Goal: Task Accomplishment & Management: Use online tool/utility

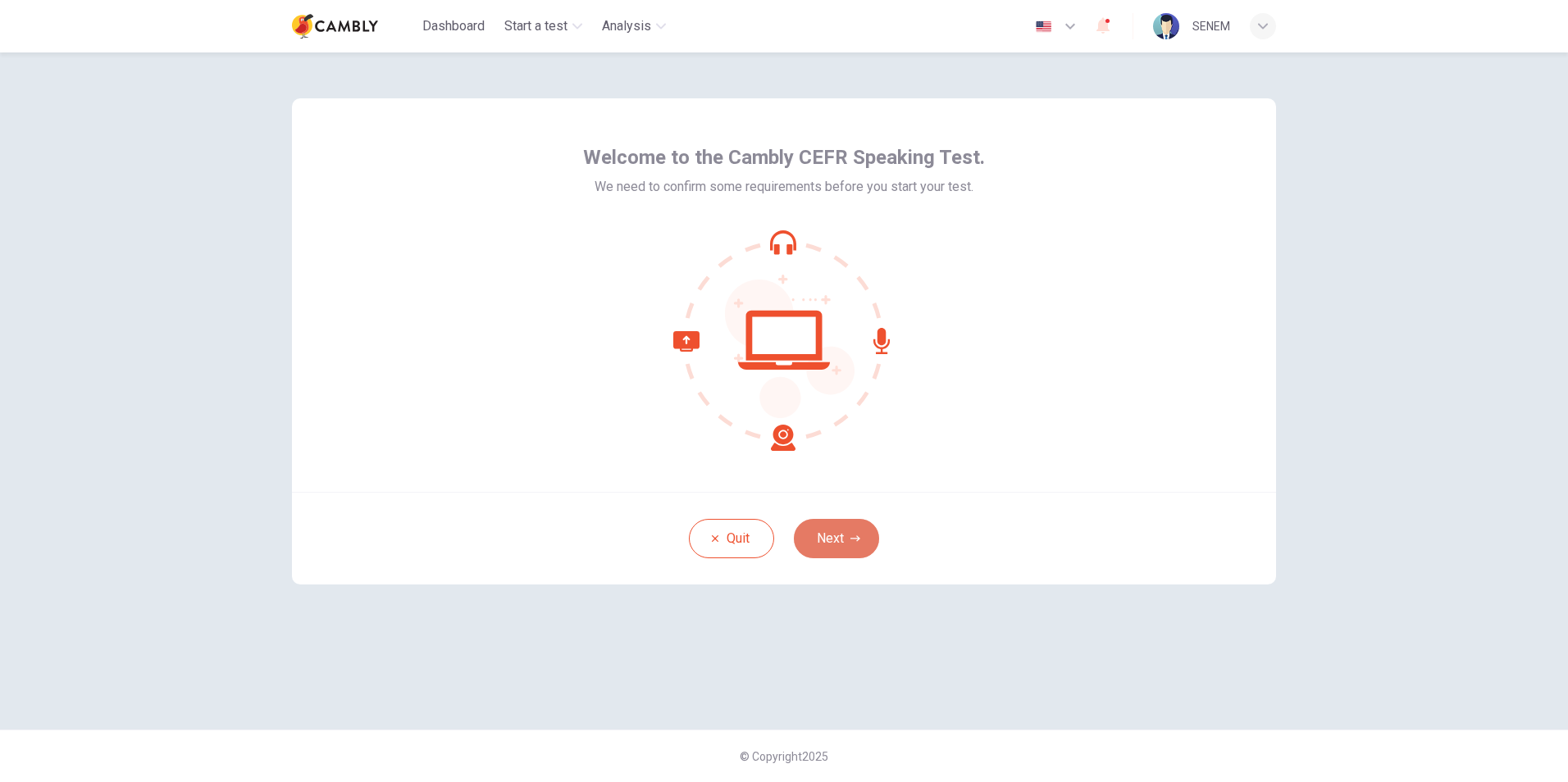
click at [825, 530] on button "Next" at bounding box center [837, 539] width 86 height 39
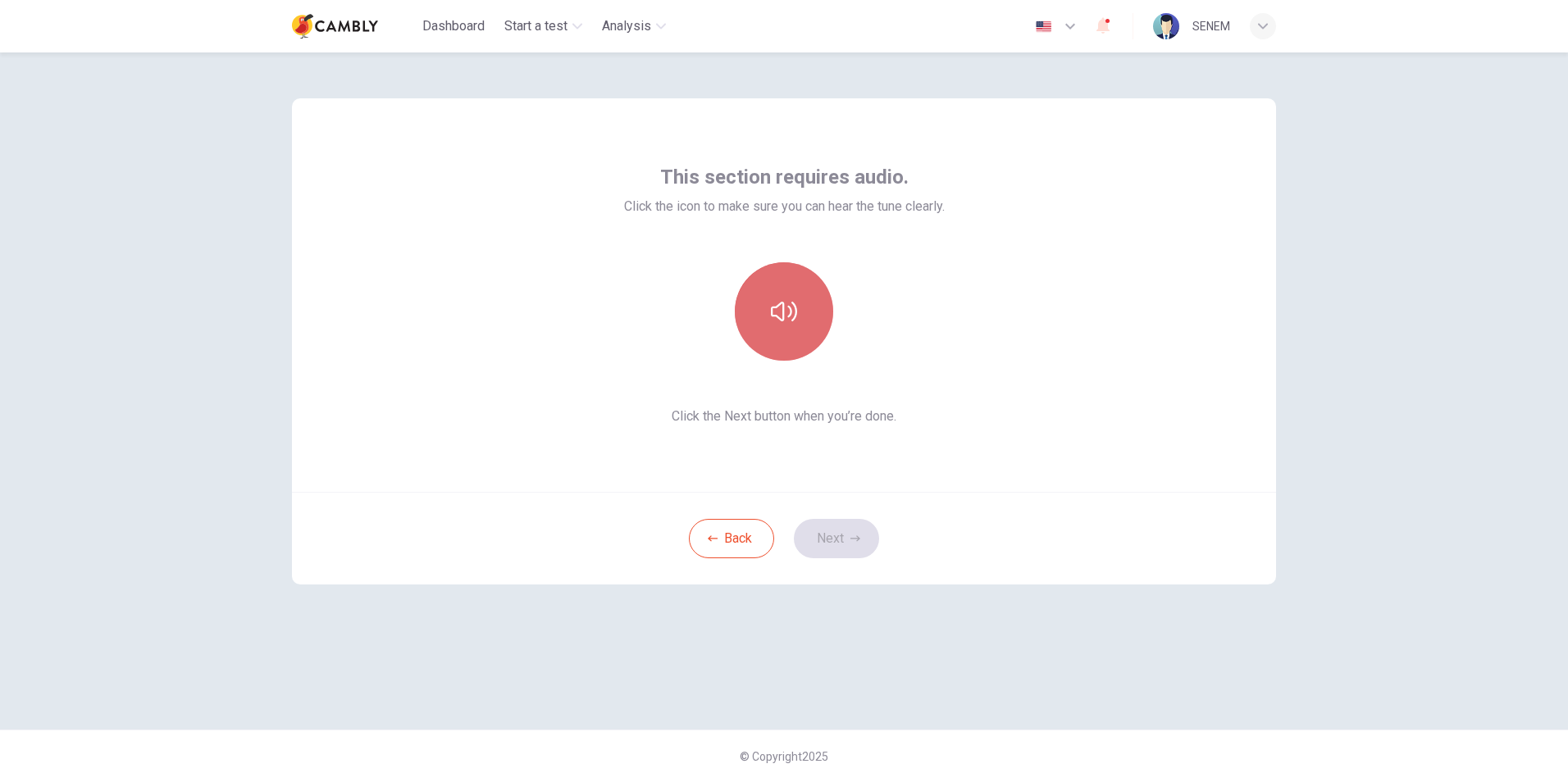
click at [800, 324] on button "button" at bounding box center [784, 312] width 98 height 98
click at [836, 529] on button "Next" at bounding box center [837, 539] width 86 height 39
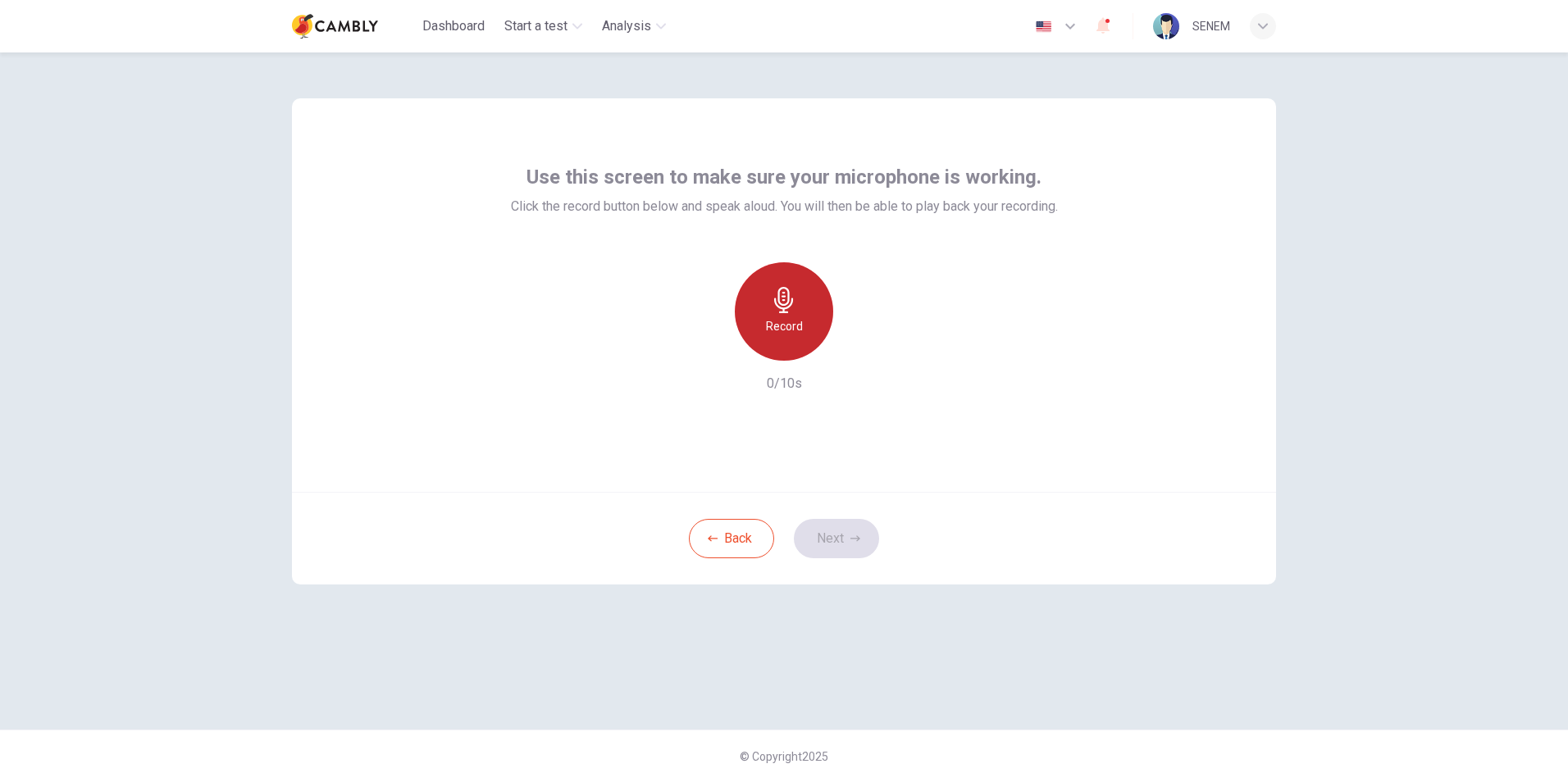
click at [787, 300] on icon "button" at bounding box center [784, 300] width 26 height 26
click at [790, 339] on div "Stop" at bounding box center [784, 312] width 98 height 98
click at [822, 525] on button "Next" at bounding box center [837, 539] width 86 height 39
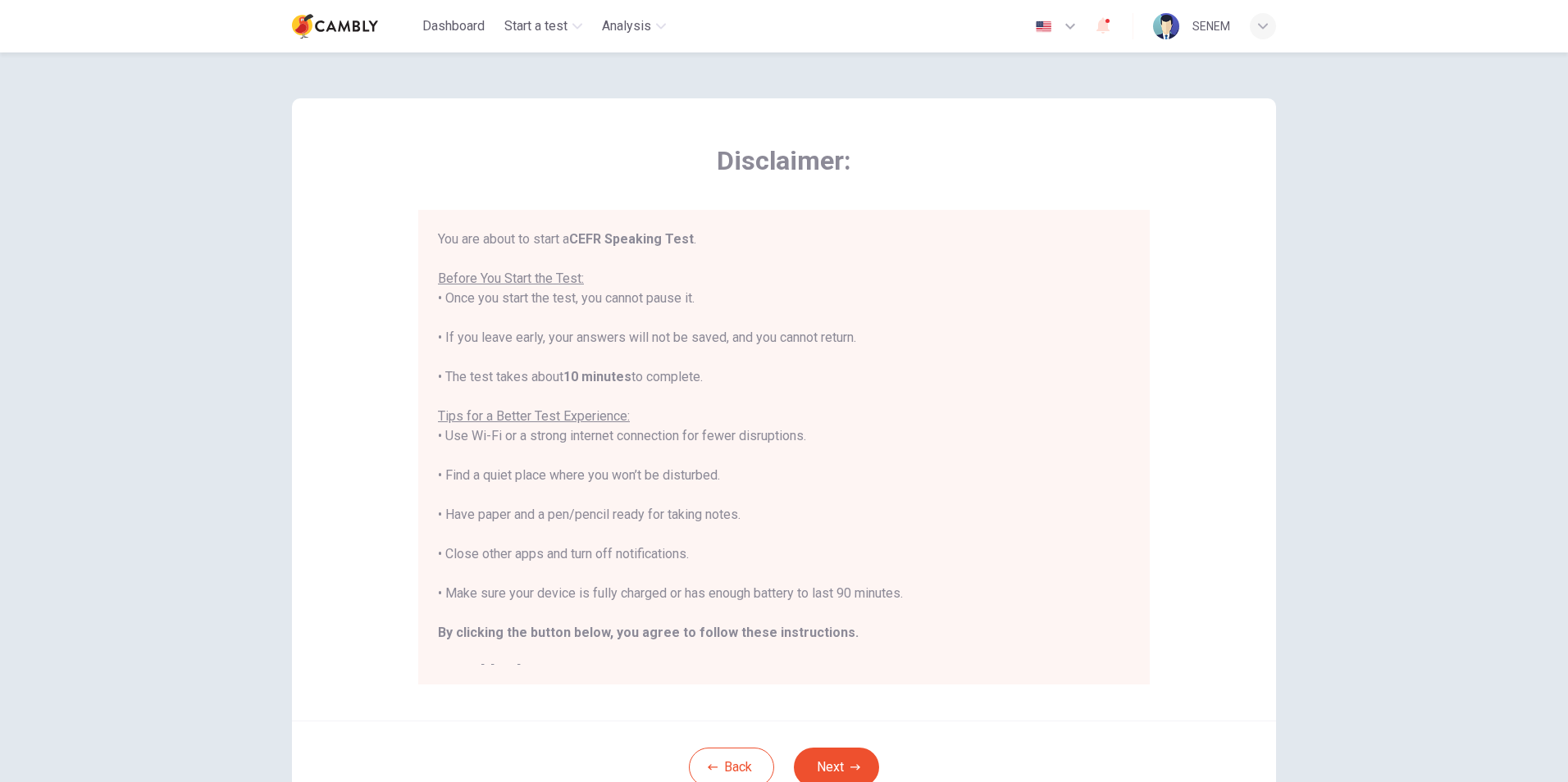
scroll to position [19, 0]
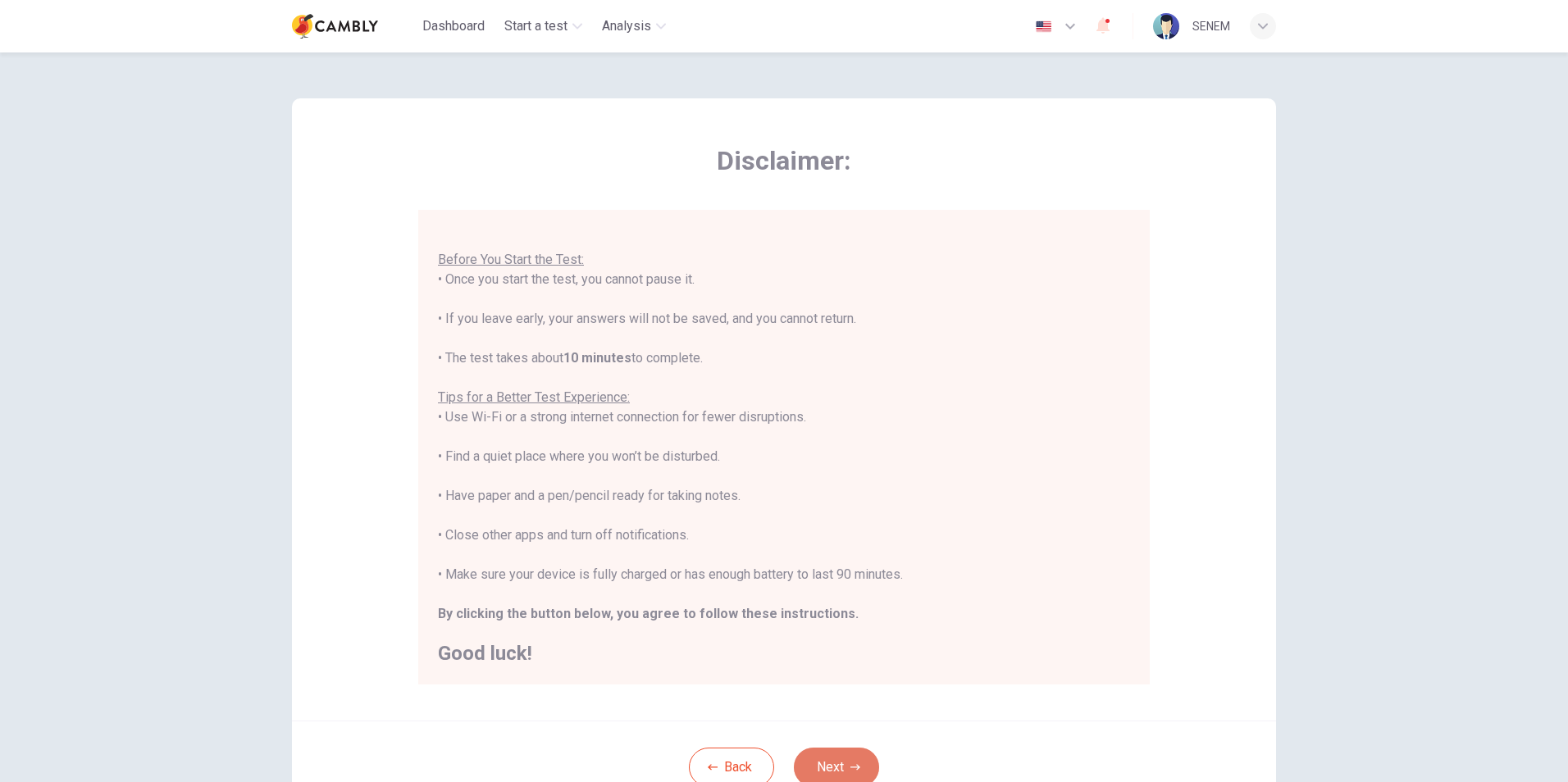
click at [827, 759] on button "Next" at bounding box center [837, 768] width 86 height 39
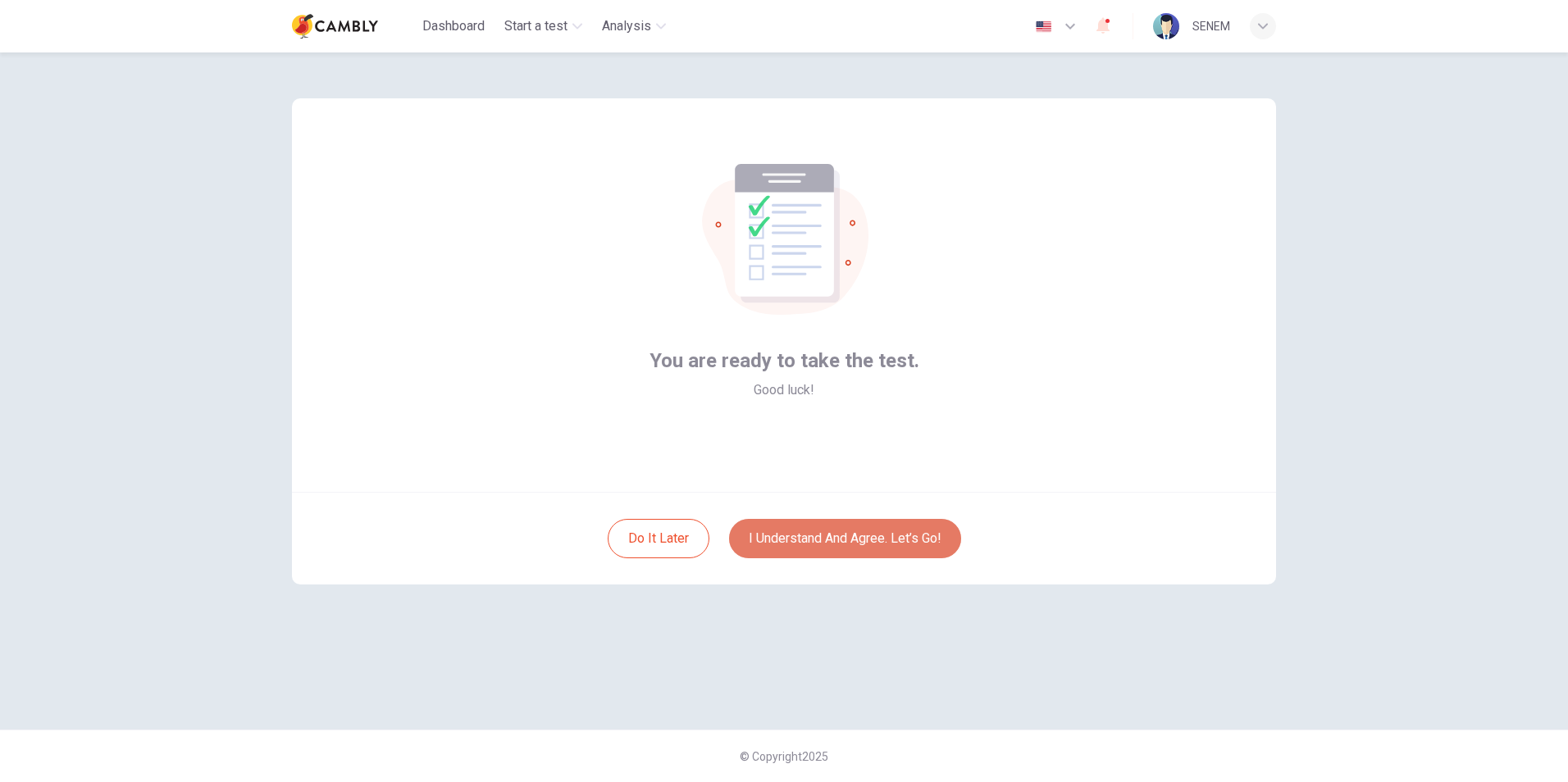
click at [855, 532] on button "I understand and agree. Let’s go!" at bounding box center [845, 539] width 232 height 39
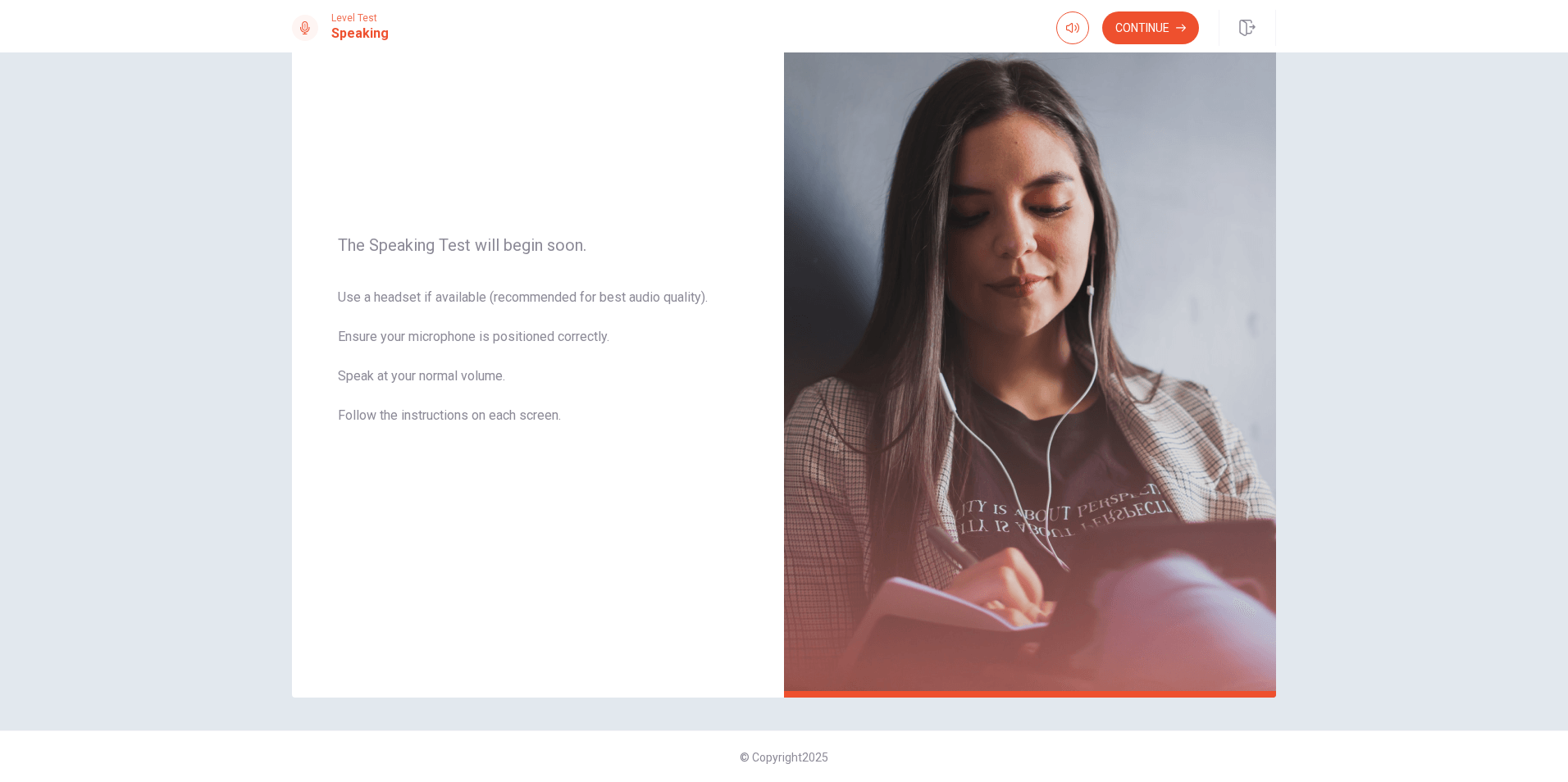
scroll to position [103, 0]
click at [1161, 24] on button "Continue" at bounding box center [1151, 28] width 97 height 33
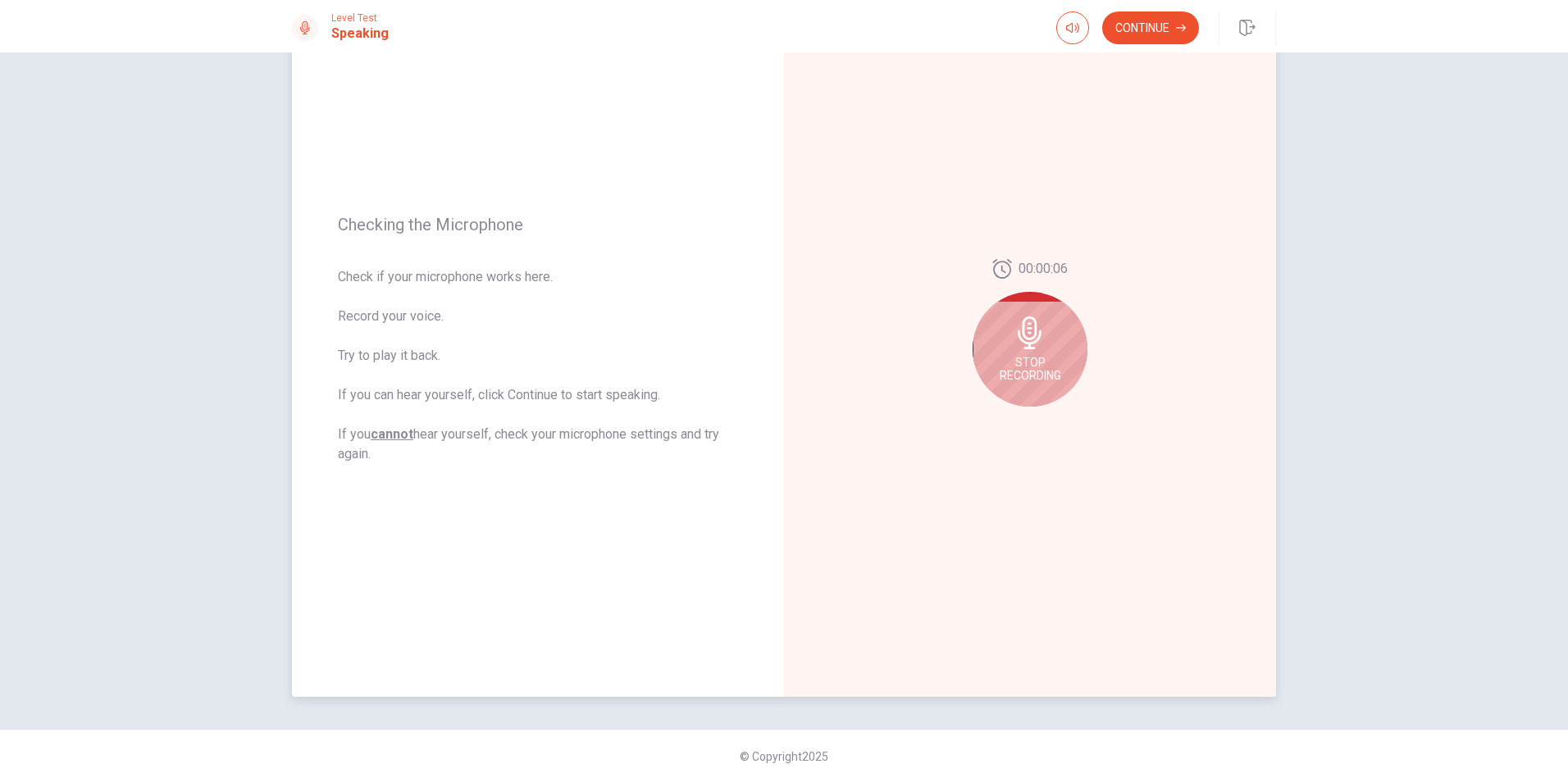
click at [1032, 342] on icon at bounding box center [1030, 333] width 24 height 33
click at [1044, 417] on icon "Play Audio" at bounding box center [1048, 420] width 8 height 10
click at [1037, 409] on button "Pause Audio" at bounding box center [1048, 419] width 23 height 23
click at [1026, 331] on icon at bounding box center [1033, 337] width 33 height 33
click at [1038, 424] on button "Play Audio" at bounding box center [1048, 419] width 23 height 23
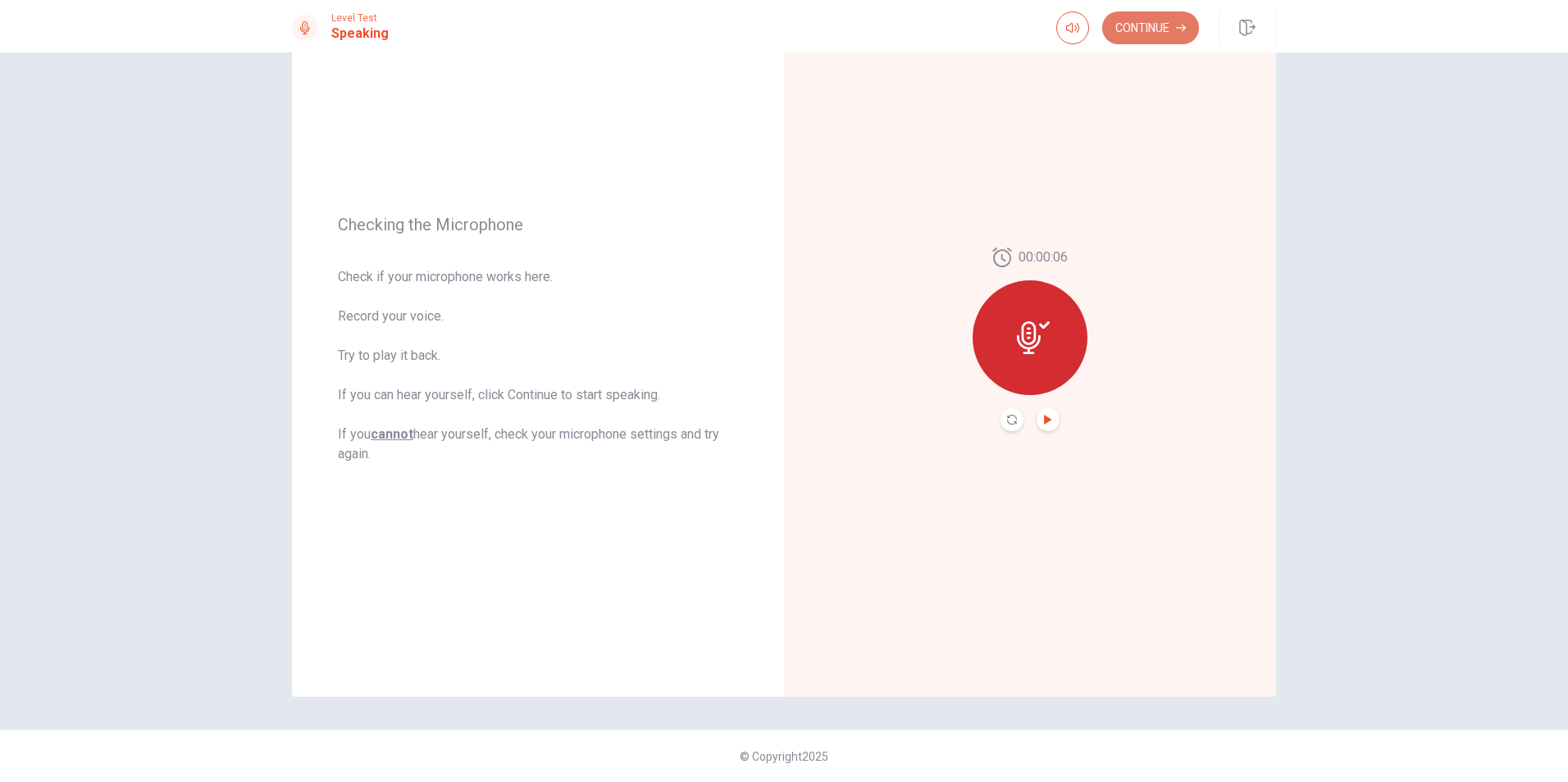
click at [1139, 31] on button "Continue" at bounding box center [1151, 28] width 97 height 33
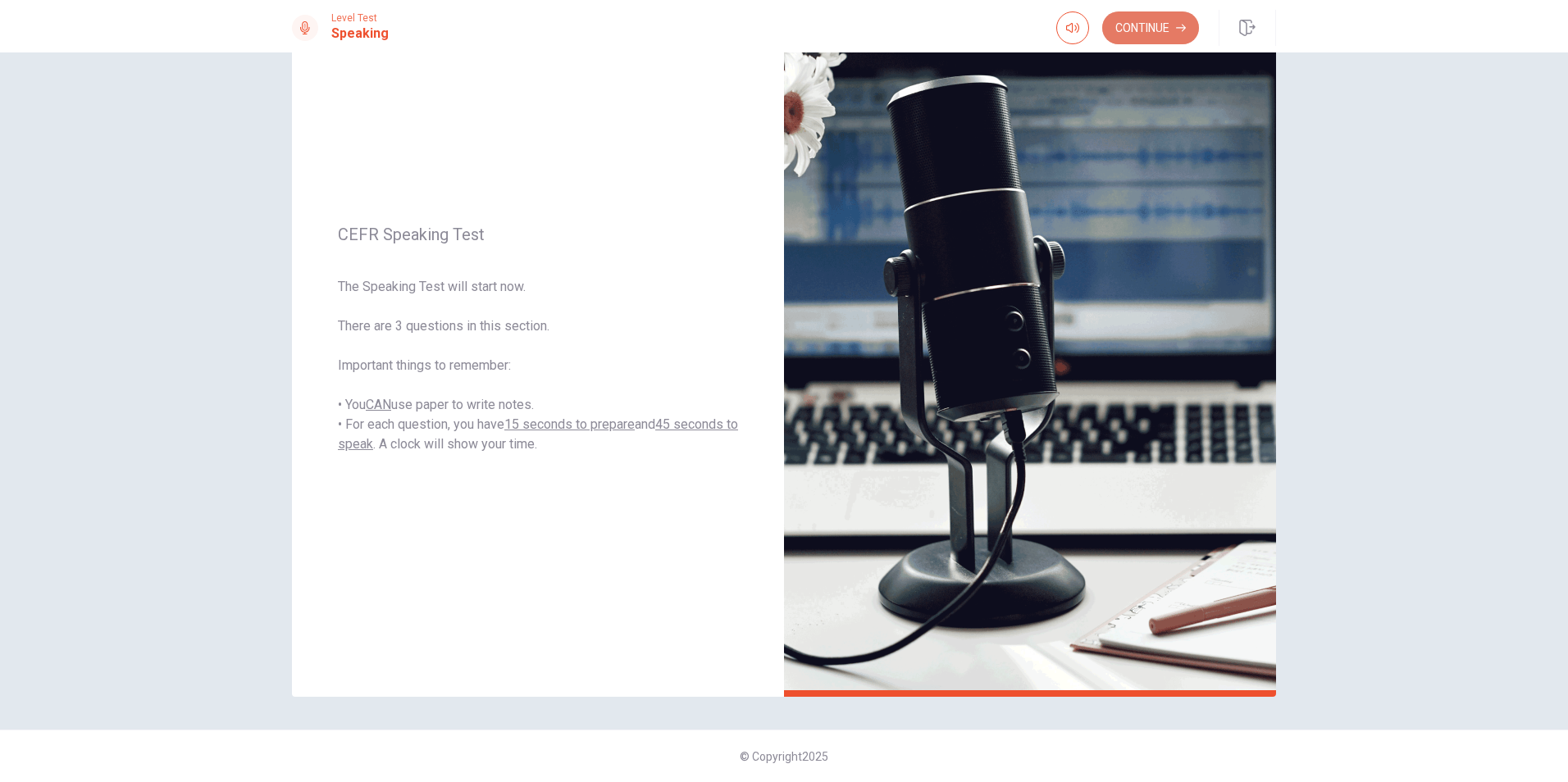
click at [1149, 30] on button "Continue" at bounding box center [1151, 28] width 97 height 33
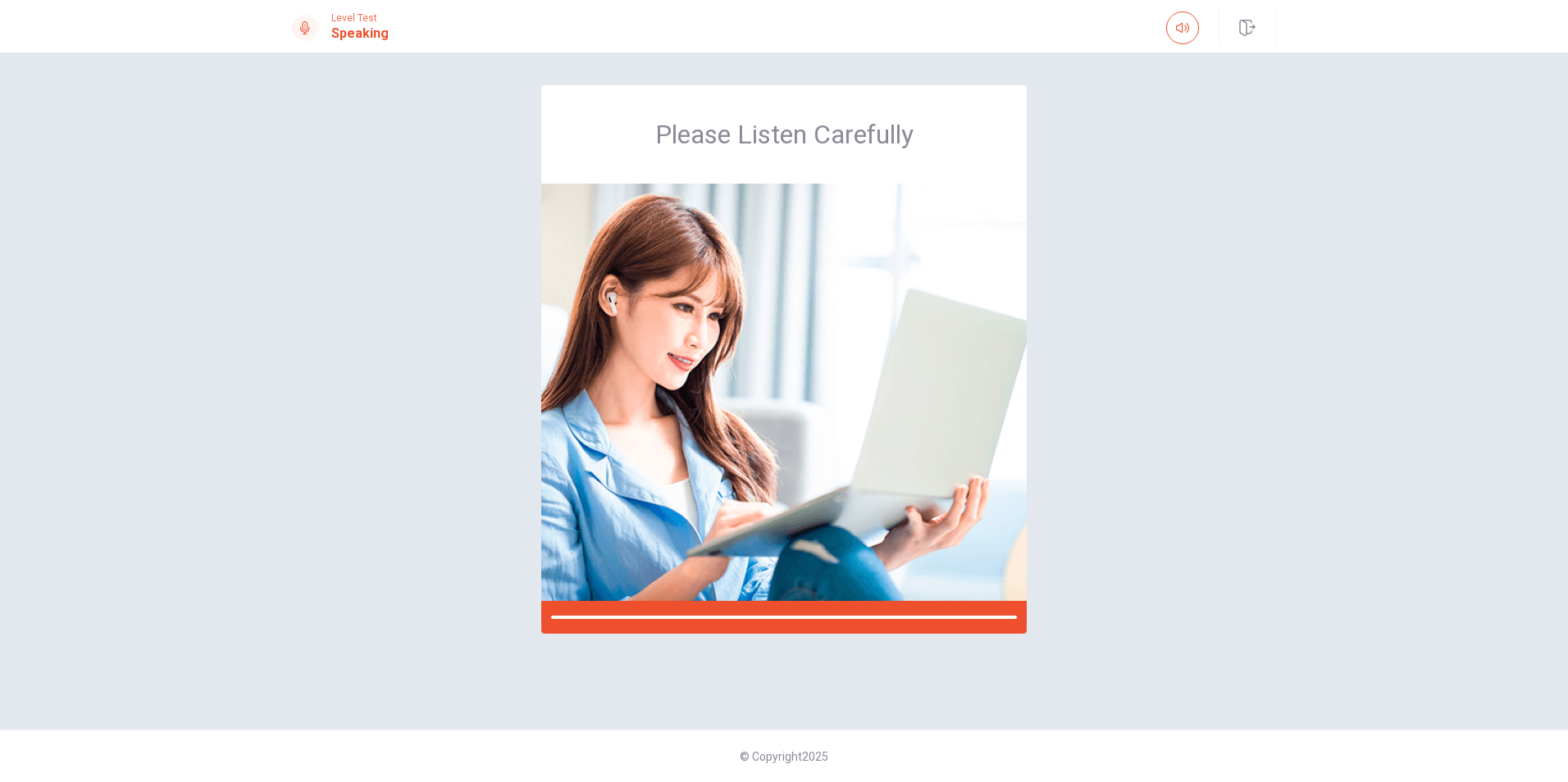
scroll to position [0, 0]
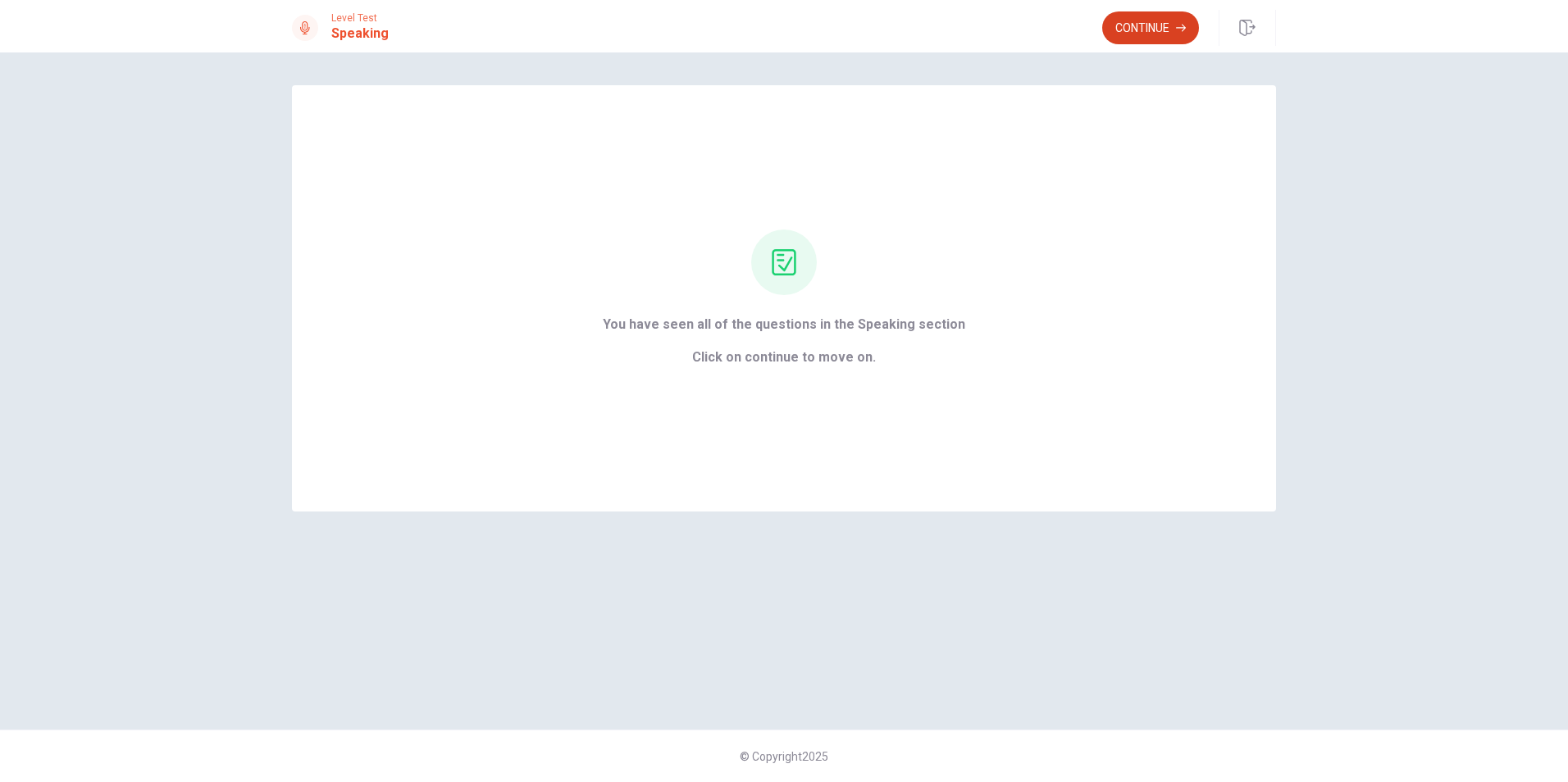
click at [1157, 17] on button "Continue" at bounding box center [1151, 28] width 97 height 33
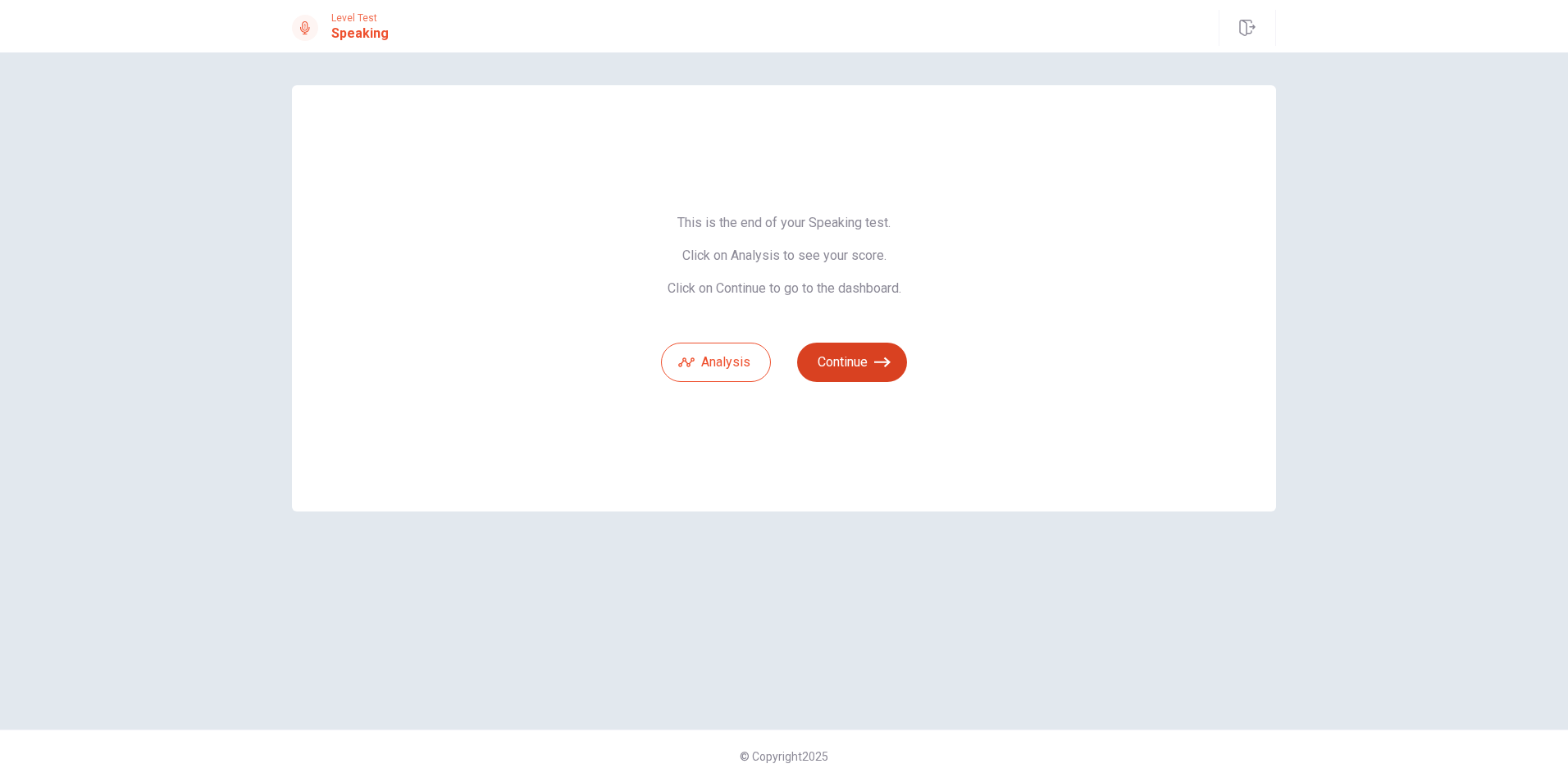
click at [853, 357] on button "Continue" at bounding box center [853, 362] width 110 height 39
